Goal: Information Seeking & Learning: Learn about a topic

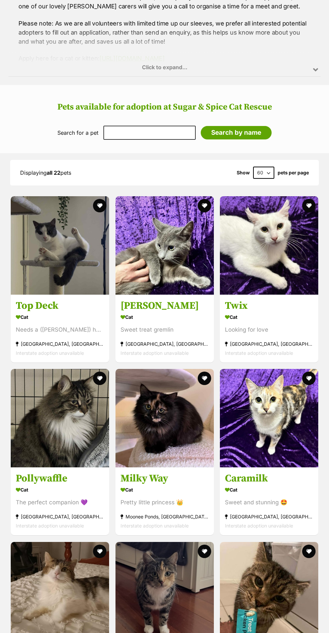
click at [204, 498] on div "Pretty little princess 👑" at bounding box center [165, 502] width 88 height 9
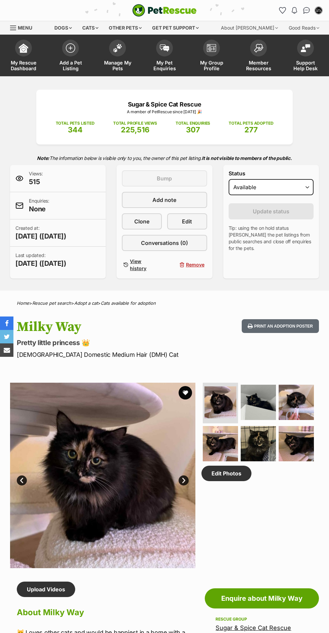
scroll to position [144, 0]
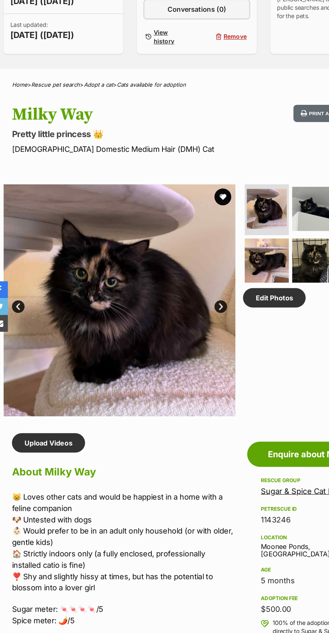
click at [187, 333] on link "Next" at bounding box center [184, 337] width 10 height 10
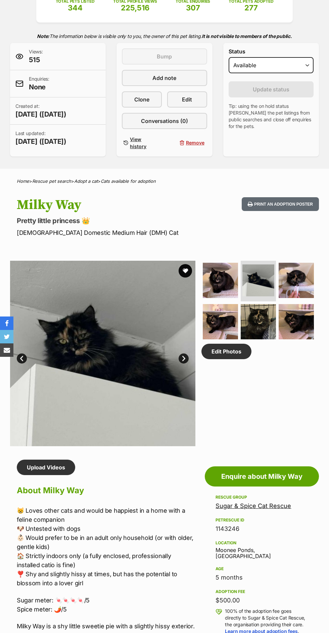
scroll to position [0, 0]
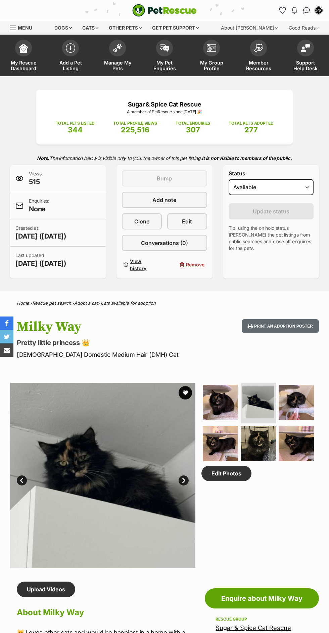
click at [167, 69] on span "My Pet Enquiries" at bounding box center [165, 65] width 30 height 11
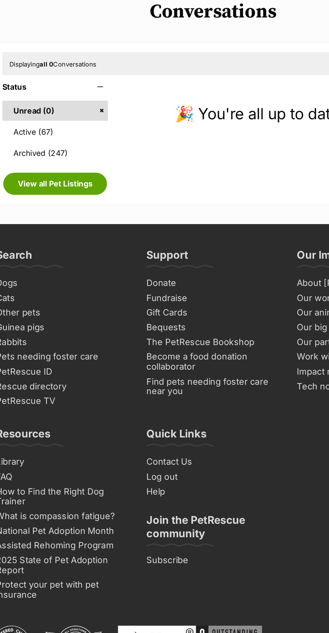
click at [75, 174] on link "Active (67)" at bounding box center [54, 169] width 74 height 14
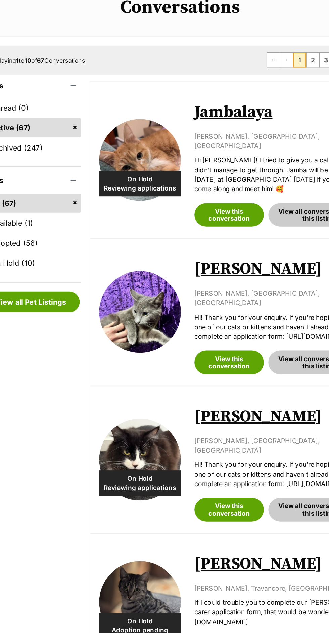
scroll to position [4, 0]
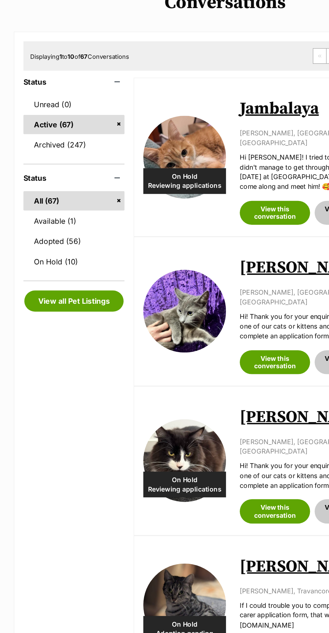
click at [67, 248] on link "Available (1)" at bounding box center [54, 248] width 74 height 14
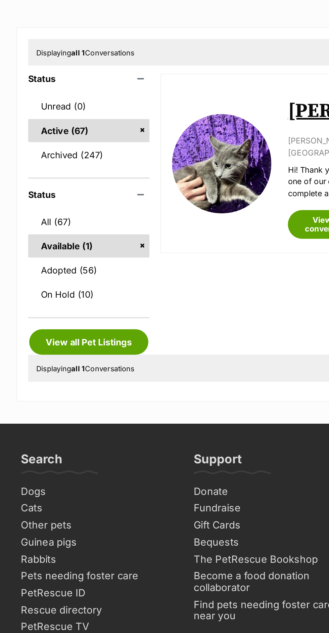
click at [66, 238] on link "All (67)" at bounding box center [54, 232] width 74 height 14
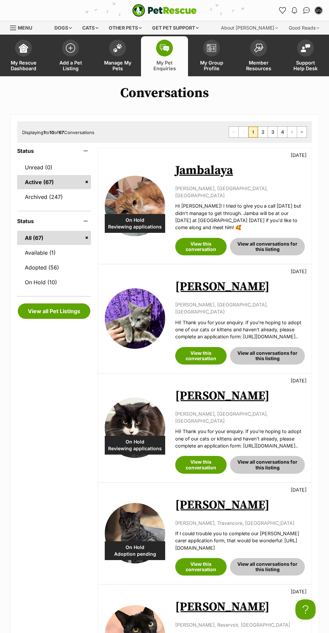
click at [118, 69] on span "Manage My Pets" at bounding box center [117, 65] width 30 height 11
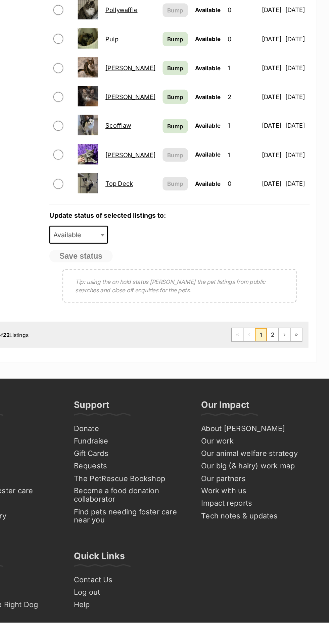
scroll to position [385, 0]
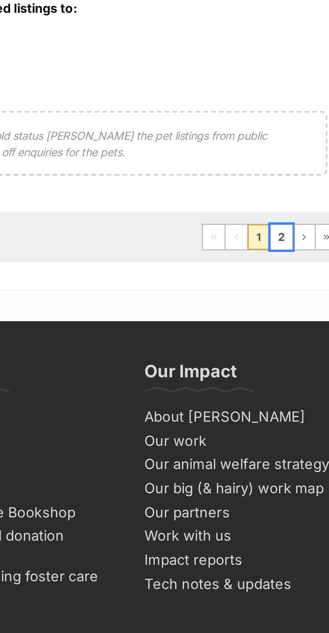
click at [283, 389] on link "2" at bounding box center [282, 391] width 9 height 11
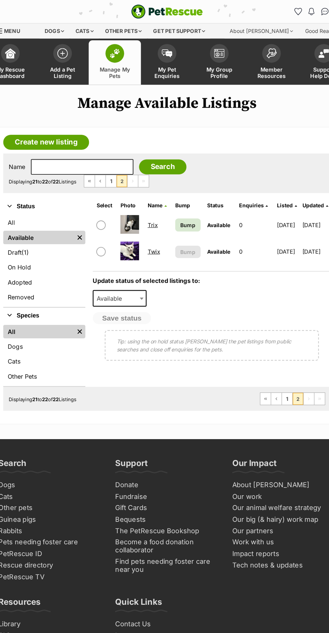
click at [126, 75] on link "Manage My Pets" at bounding box center [117, 56] width 47 height 40
click at [132, 65] on span "Manage My Pets" at bounding box center [117, 65] width 30 height 11
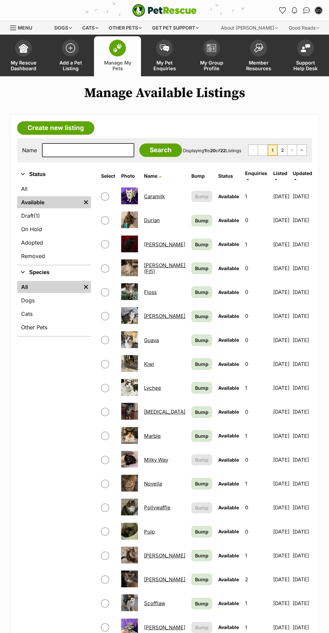
click at [259, 50] on img at bounding box center [258, 47] width 9 height 9
click at [211, 64] on span "My Group Profile" at bounding box center [212, 65] width 30 height 11
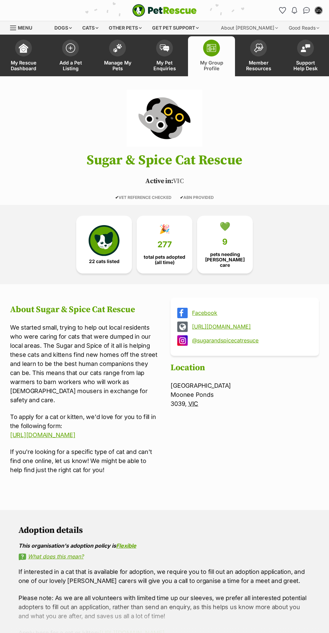
click at [182, 169] on header "Sugar & Spice Cat Rescue Active in: [GEOGRAPHIC_DATA] ✔ VET REFERENCE CHECKED ✔…" at bounding box center [164, 145] width 329 height 110
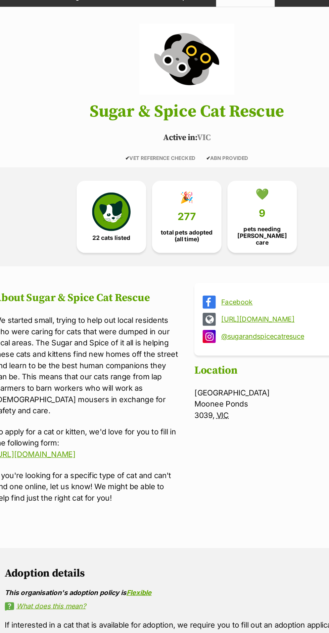
scroll to position [4, 0]
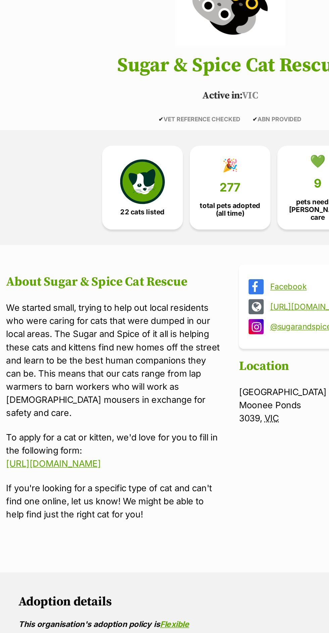
click at [109, 230] on img at bounding box center [104, 236] width 31 height 31
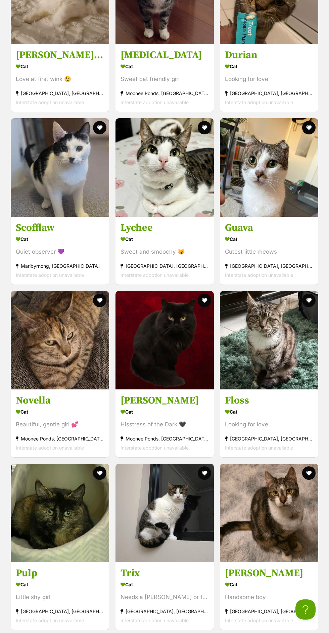
scroll to position [1185, 0]
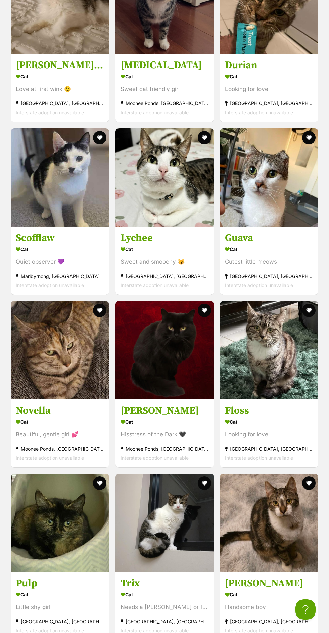
click at [95, 104] on div "[GEOGRAPHIC_DATA], [GEOGRAPHIC_DATA]" at bounding box center [60, 103] width 88 height 9
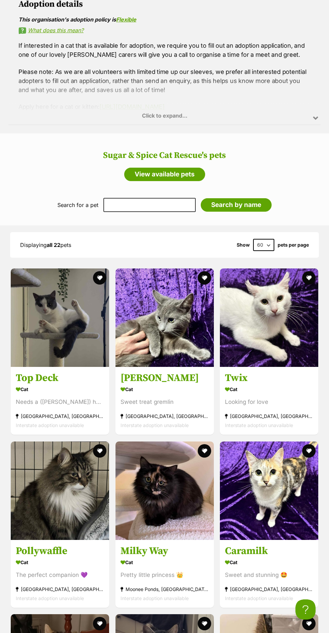
scroll to position [345, 0]
